Goal: Information Seeking & Learning: Learn about a topic

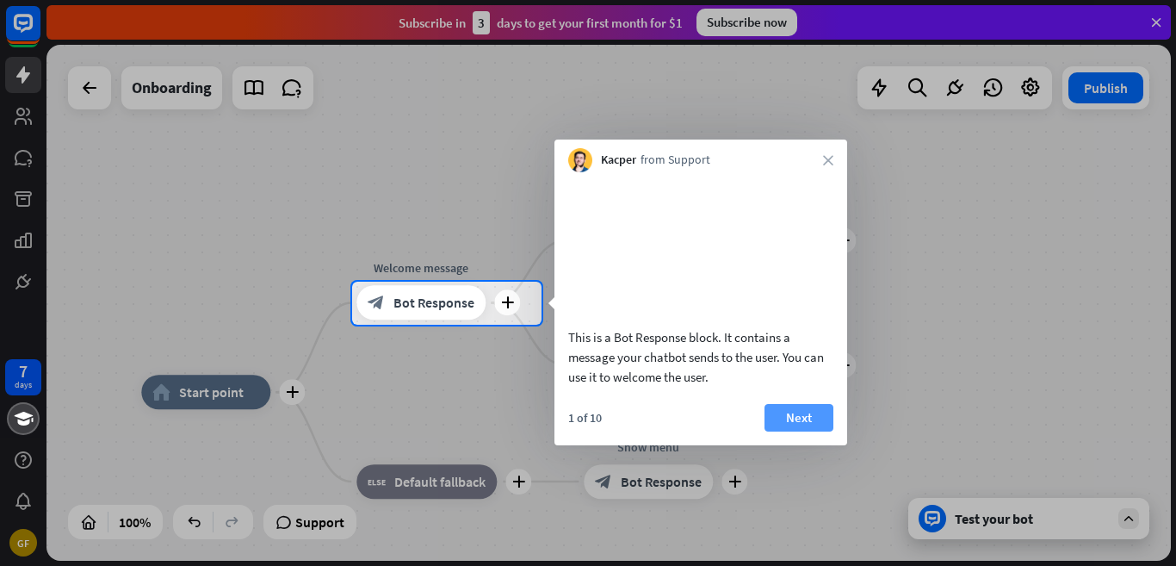
click at [806, 431] on button "Next" at bounding box center [799, 418] width 69 height 28
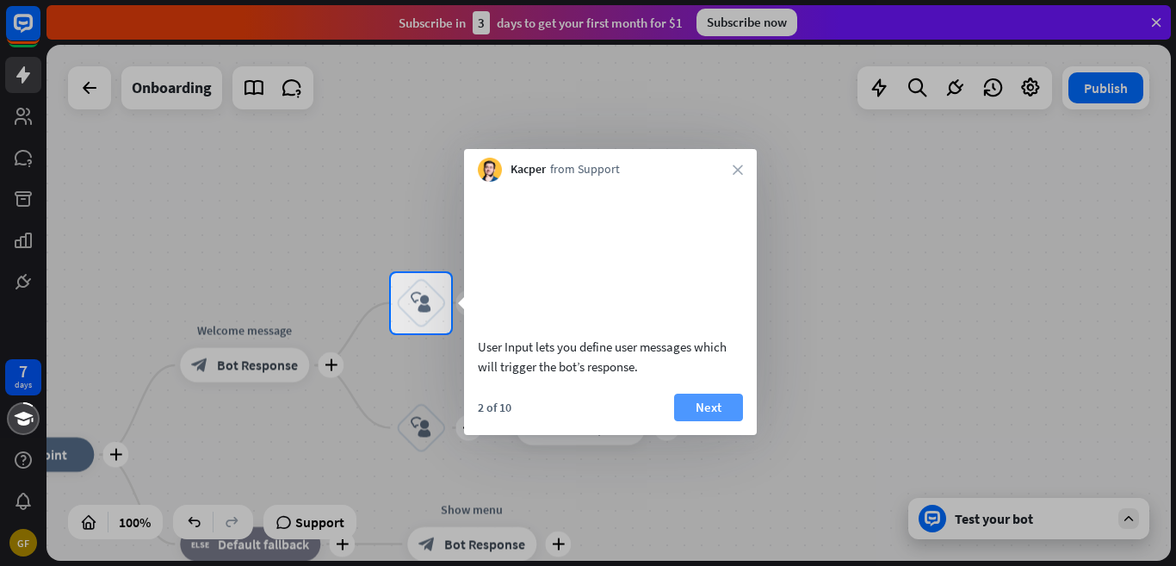
click at [721, 421] on button "Next" at bounding box center [708, 407] width 69 height 28
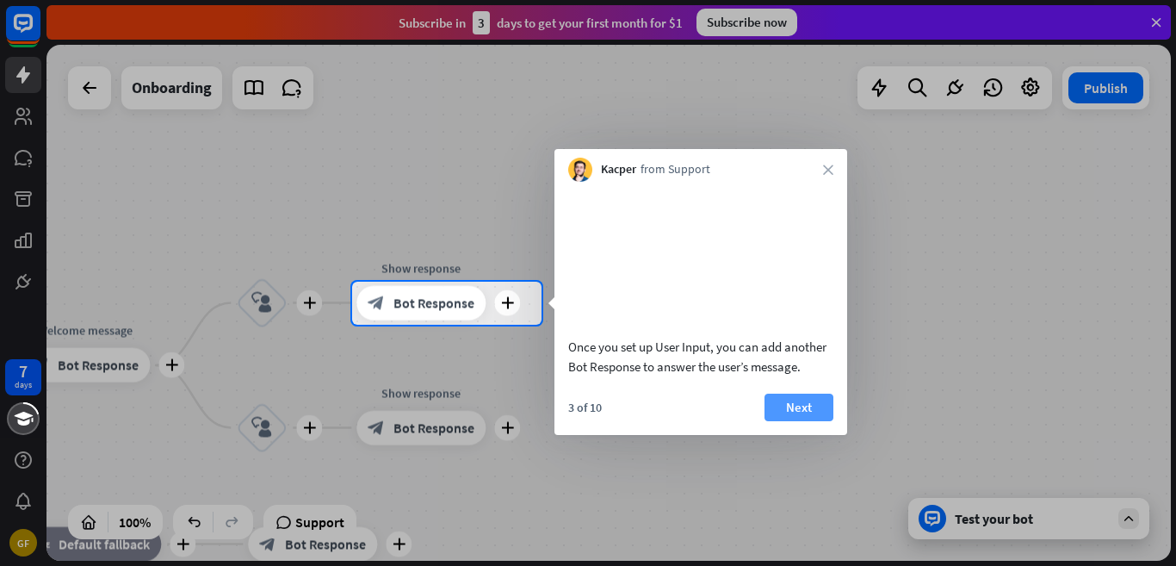
click at [790, 421] on button "Next" at bounding box center [799, 407] width 69 height 28
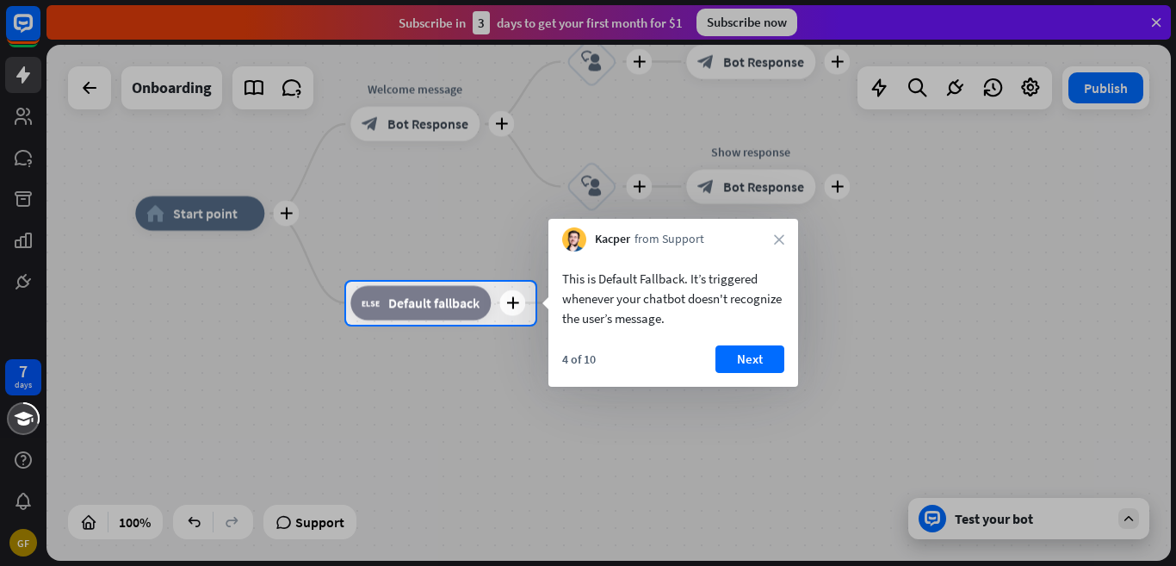
click at [751, 342] on div "This is Default Fallback. It’s triggered whenever your chatbot doesn't recogniz…" at bounding box center [673, 318] width 250 height 135
click at [766, 355] on button "Next" at bounding box center [749, 359] width 69 height 28
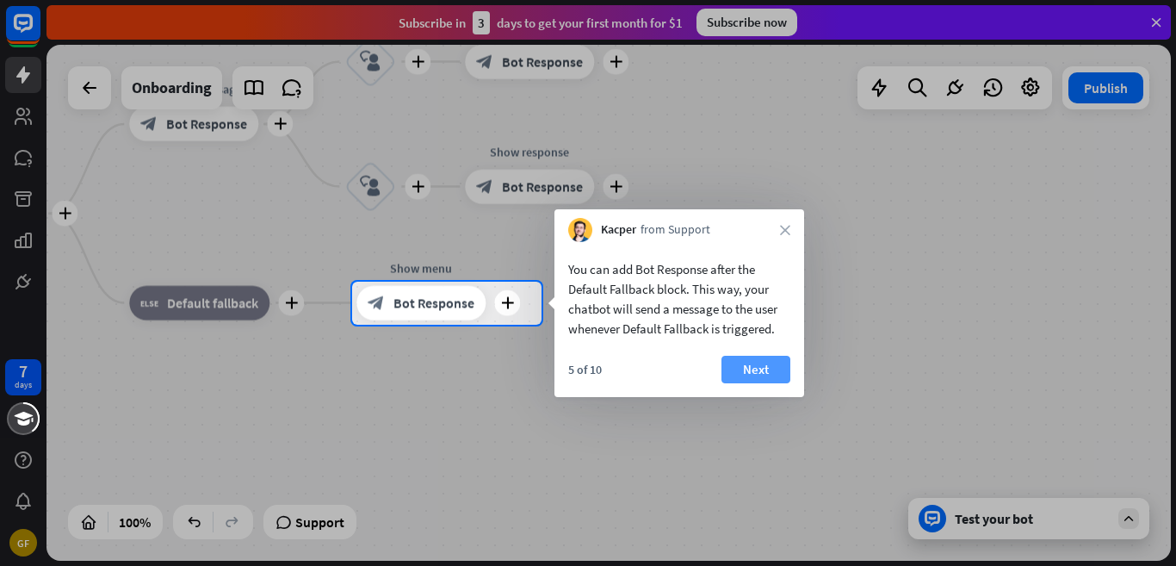
click at [760, 370] on button "Next" at bounding box center [755, 370] width 69 height 28
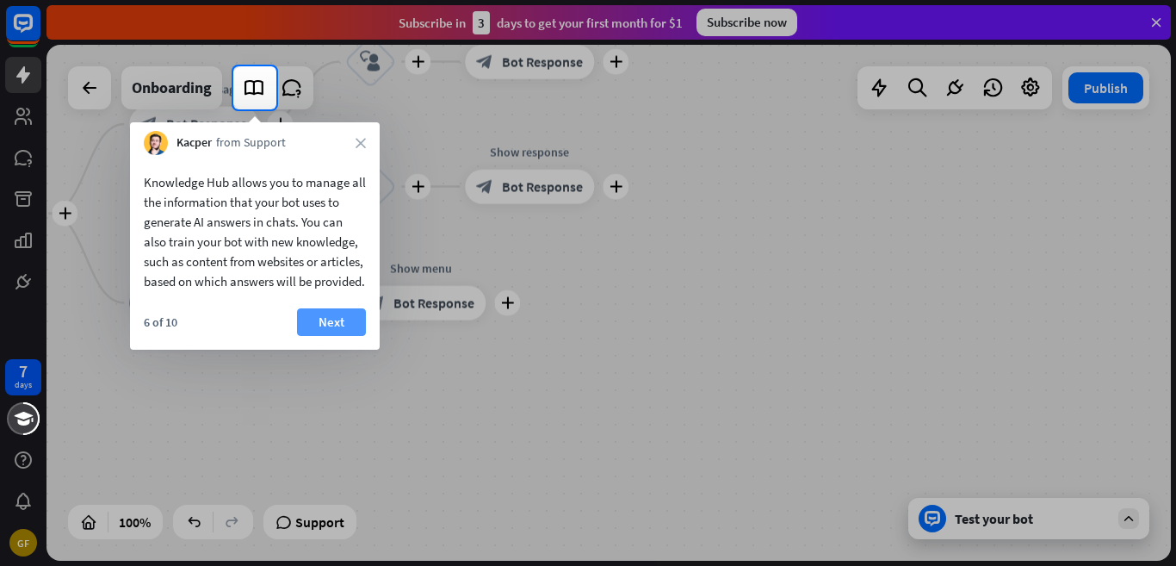
click at [319, 336] on button "Next" at bounding box center [331, 322] width 69 height 28
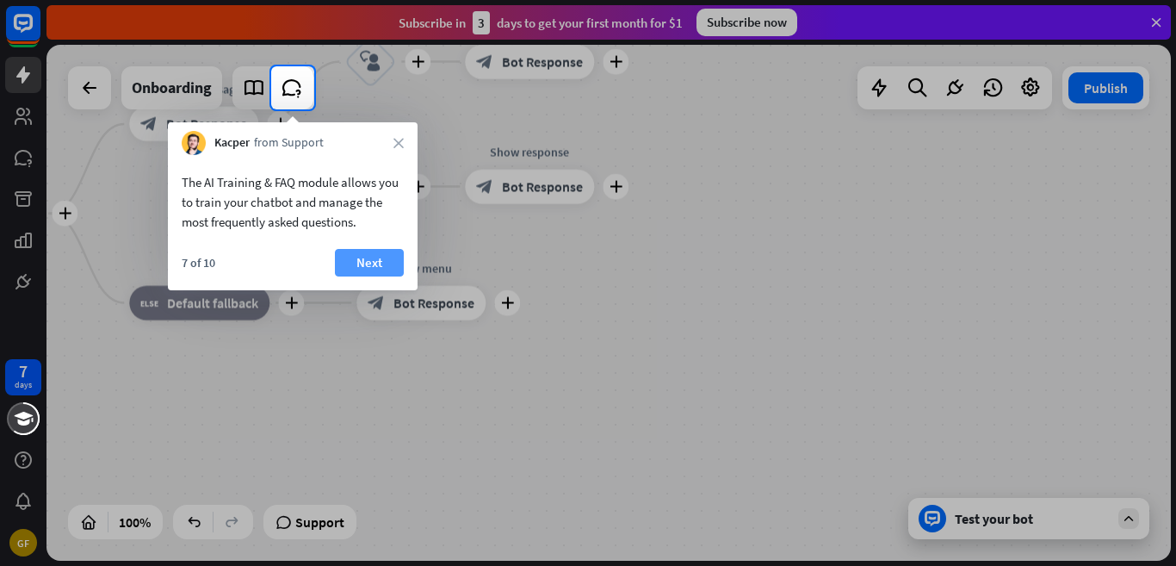
click at [366, 254] on button "Next" at bounding box center [369, 263] width 69 height 28
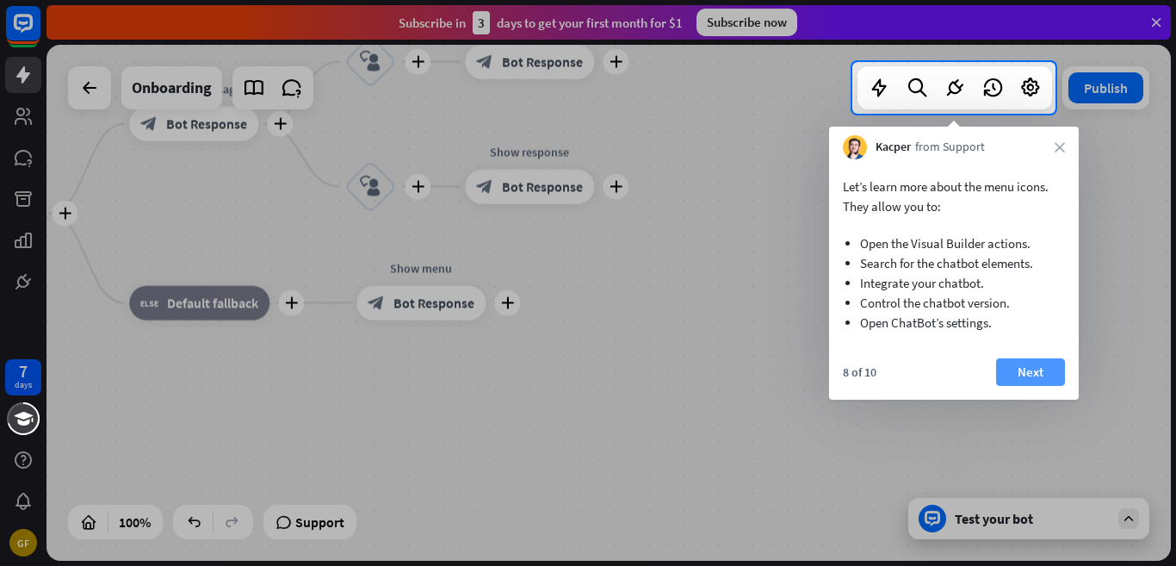
click at [1019, 366] on button "Next" at bounding box center [1030, 372] width 69 height 28
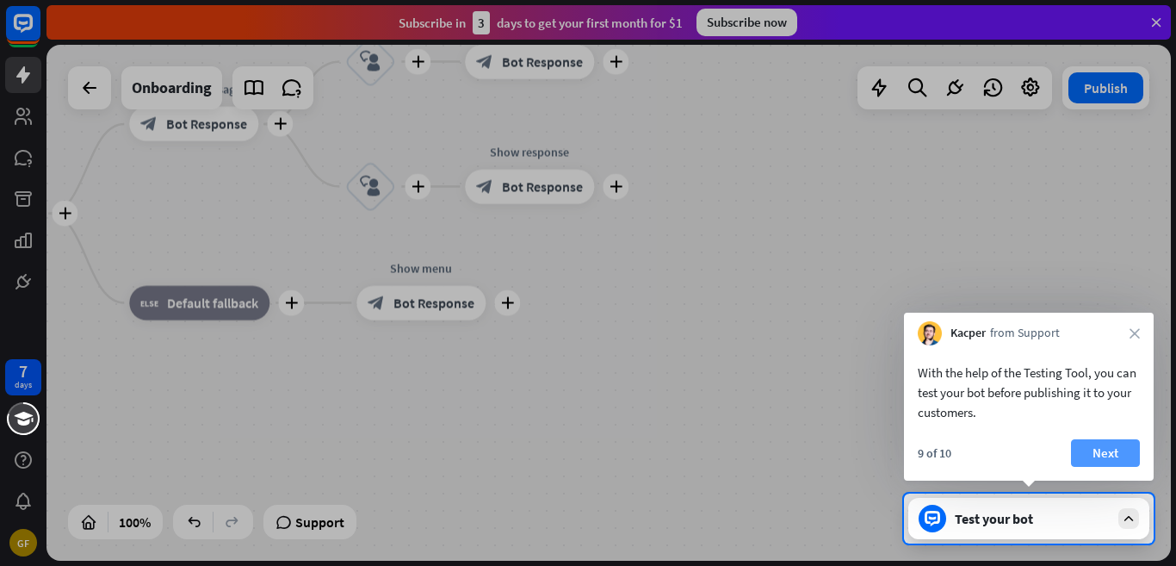
click at [1090, 444] on button "Next" at bounding box center [1105, 453] width 69 height 28
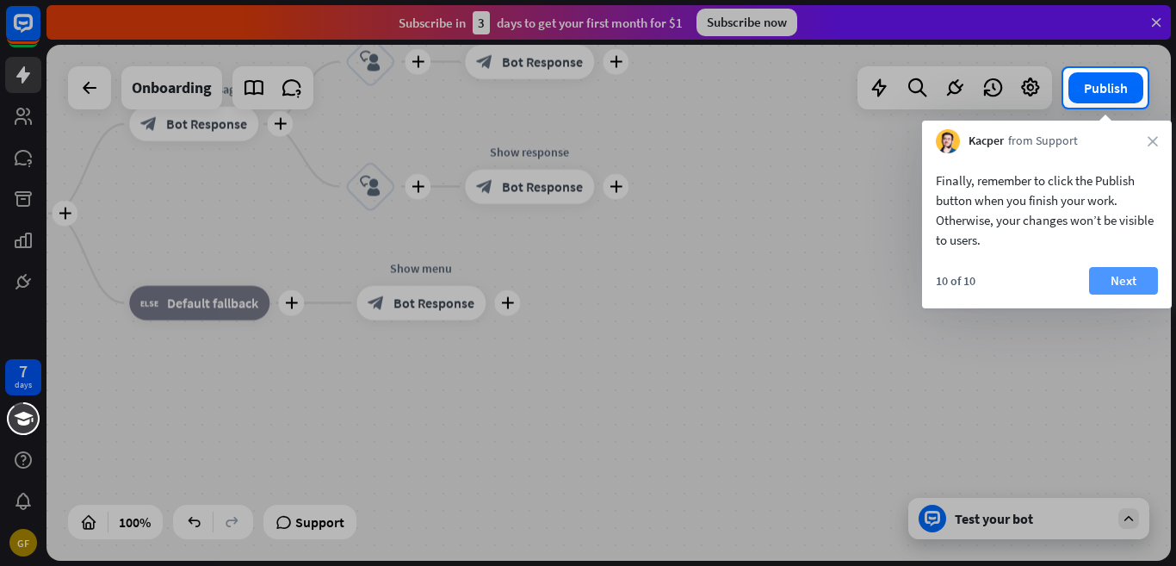
click at [1114, 275] on button "Next" at bounding box center [1123, 281] width 69 height 28
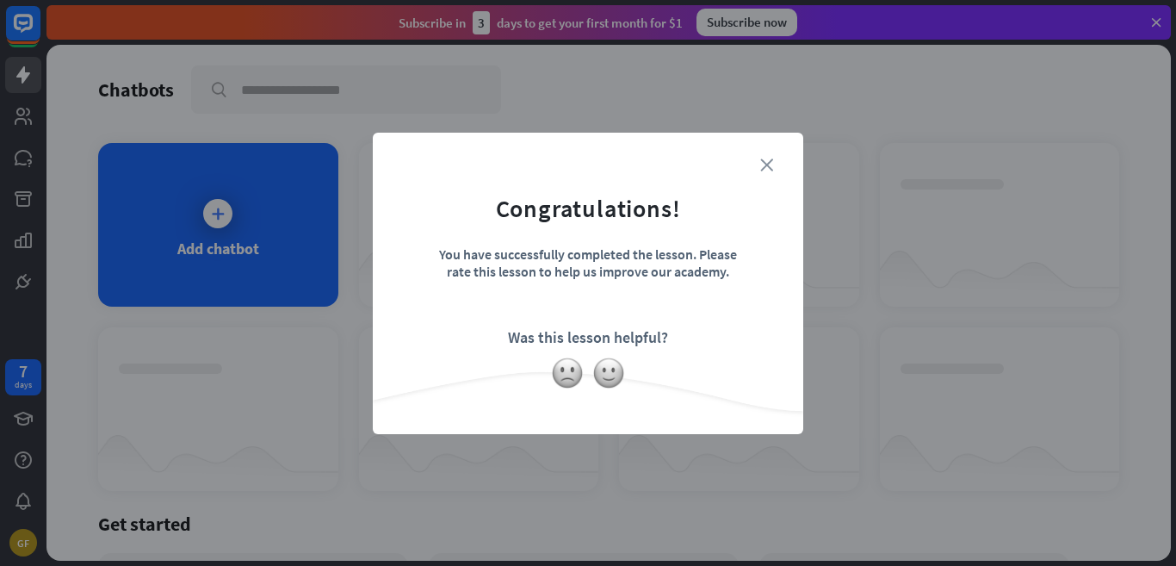
click at [761, 161] on icon "close" at bounding box center [766, 164] width 13 height 13
